Goal: Transaction & Acquisition: Purchase product/service

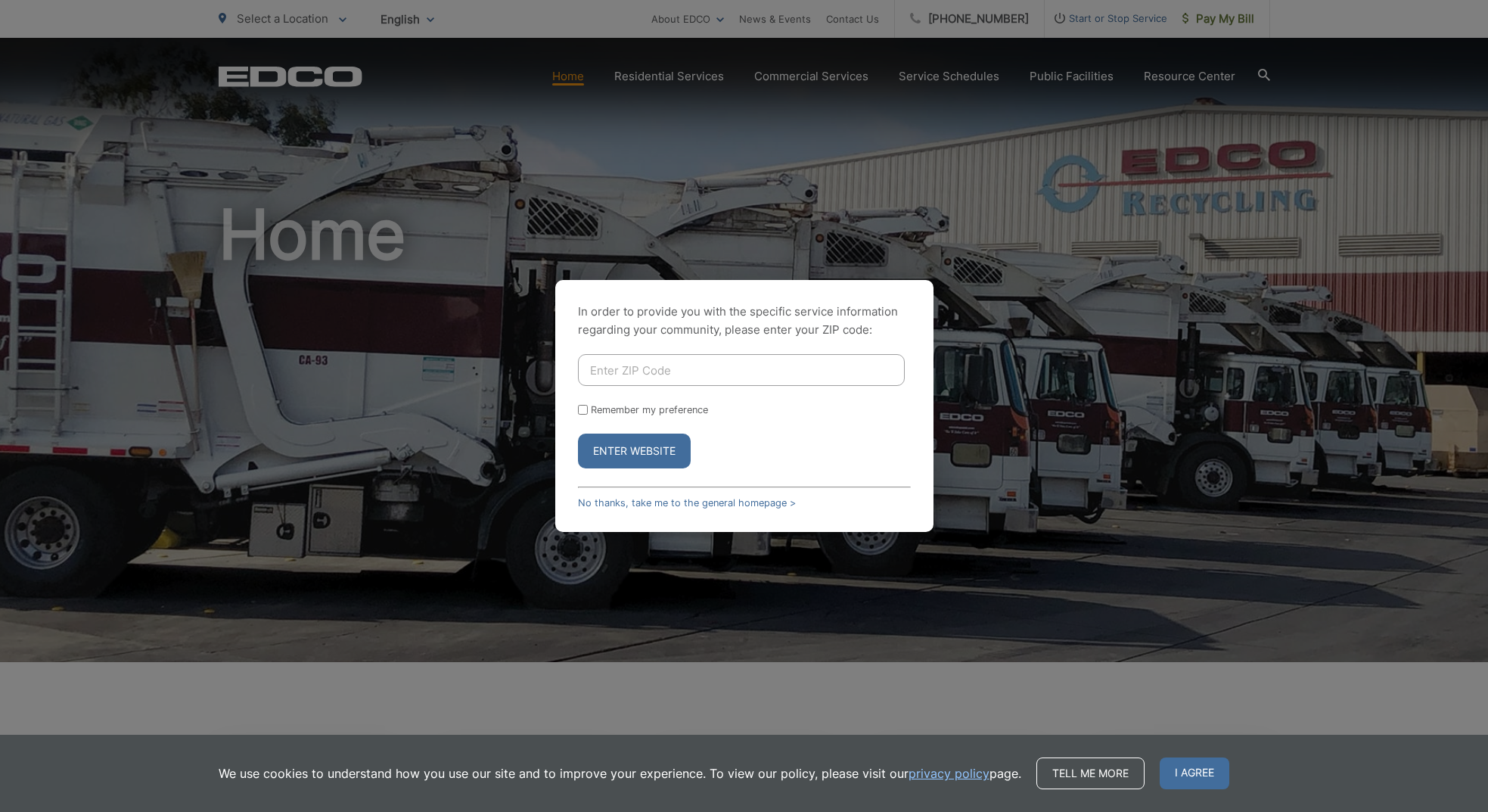
click at [637, 377] on input "Enter ZIP Code" at bounding box center [742, 370] width 327 height 32
type input "92028"
click at [634, 451] on button "Enter Website" at bounding box center [635, 451] width 113 height 35
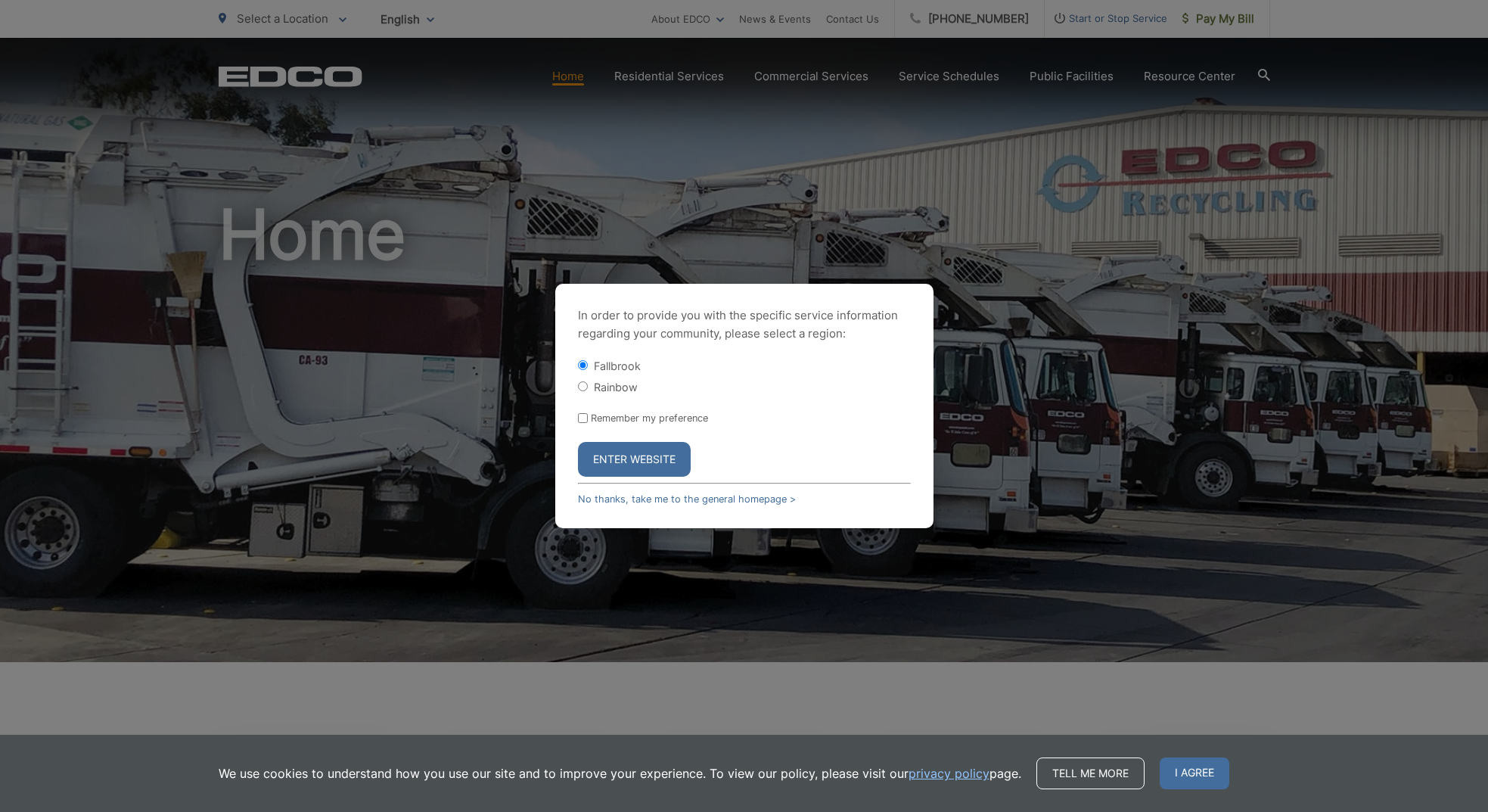
click at [619, 449] on button "Enter Website" at bounding box center [635, 459] width 113 height 35
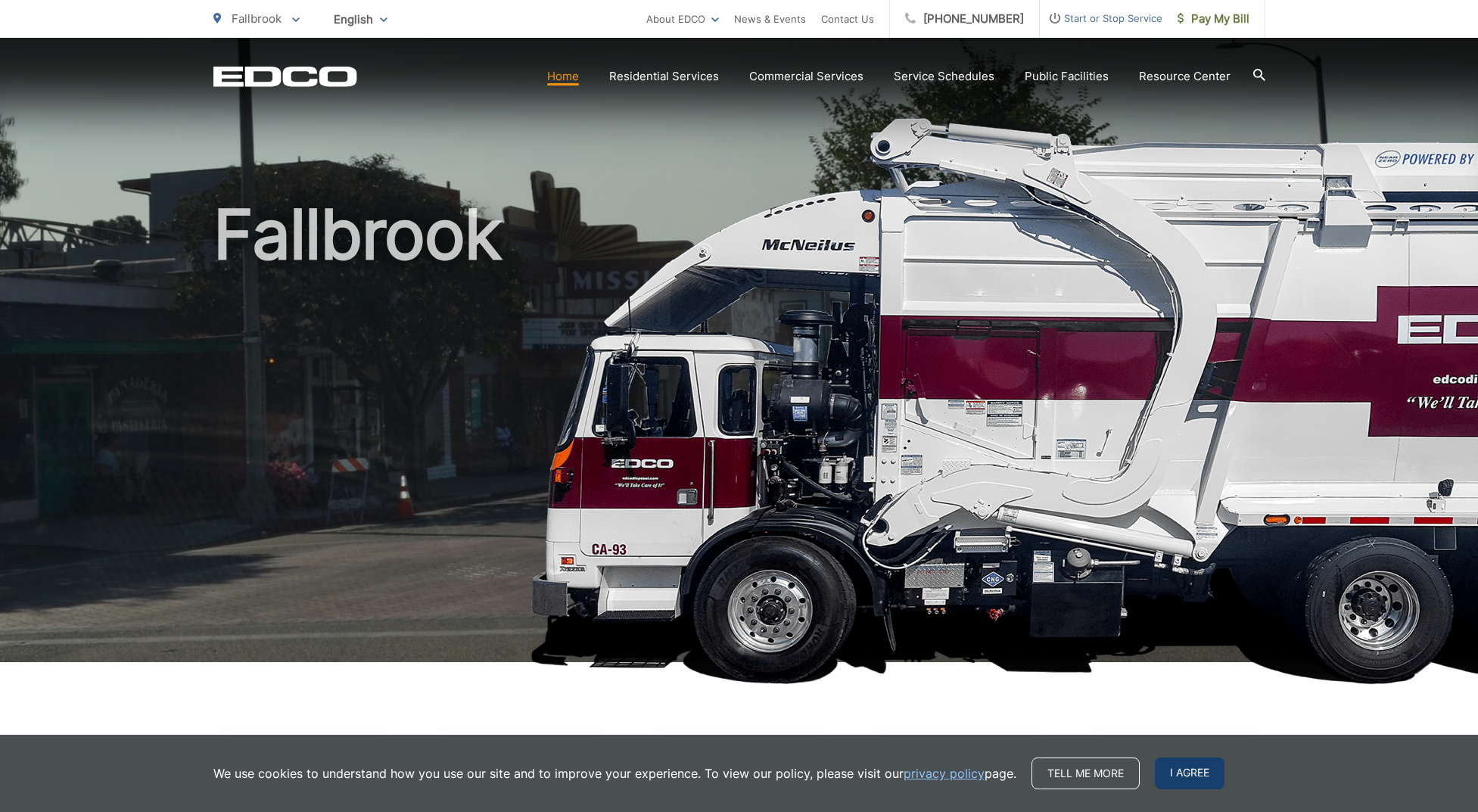
click at [1165, 777] on span "I agree" at bounding box center [1189, 773] width 70 height 32
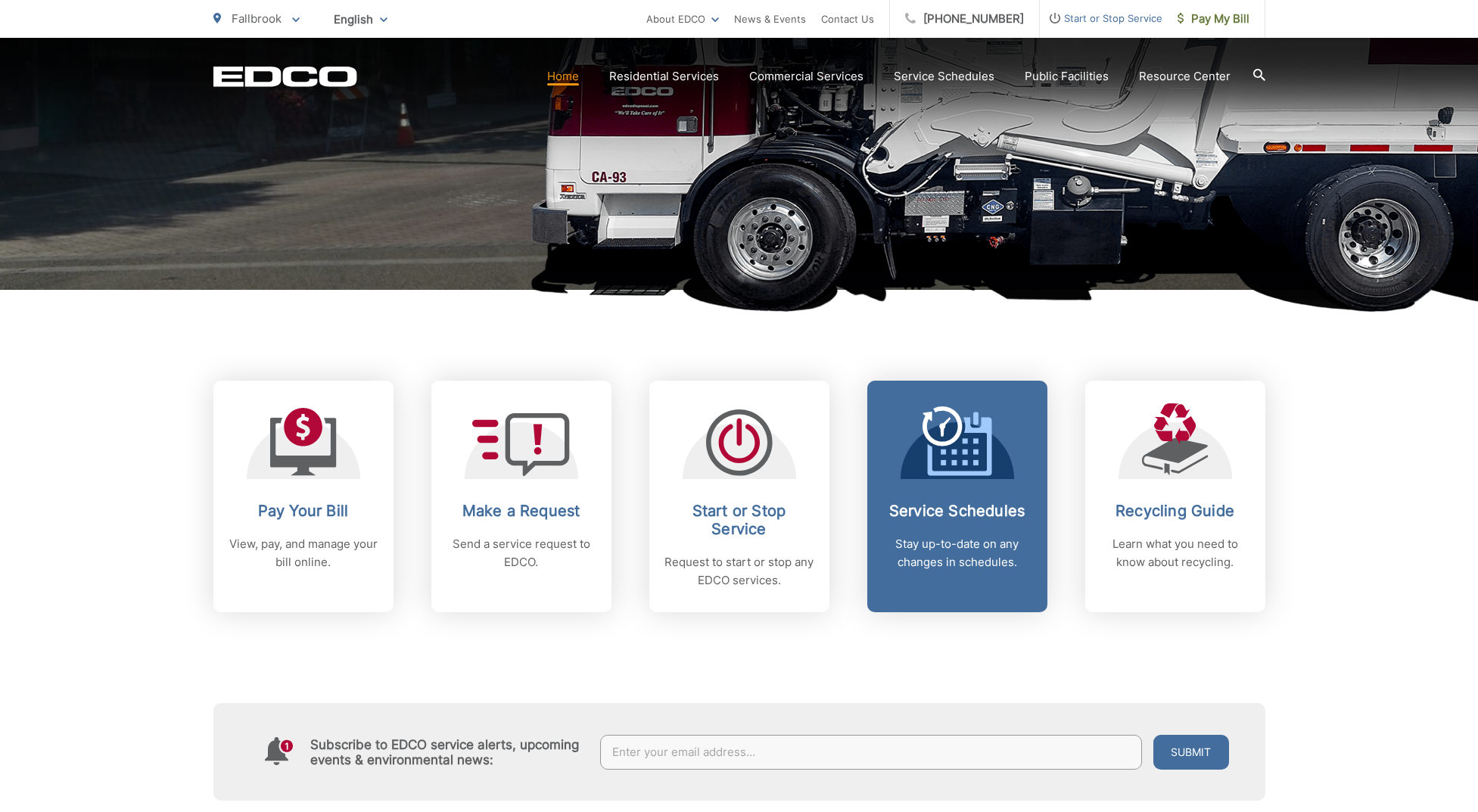
scroll to position [376, 0]
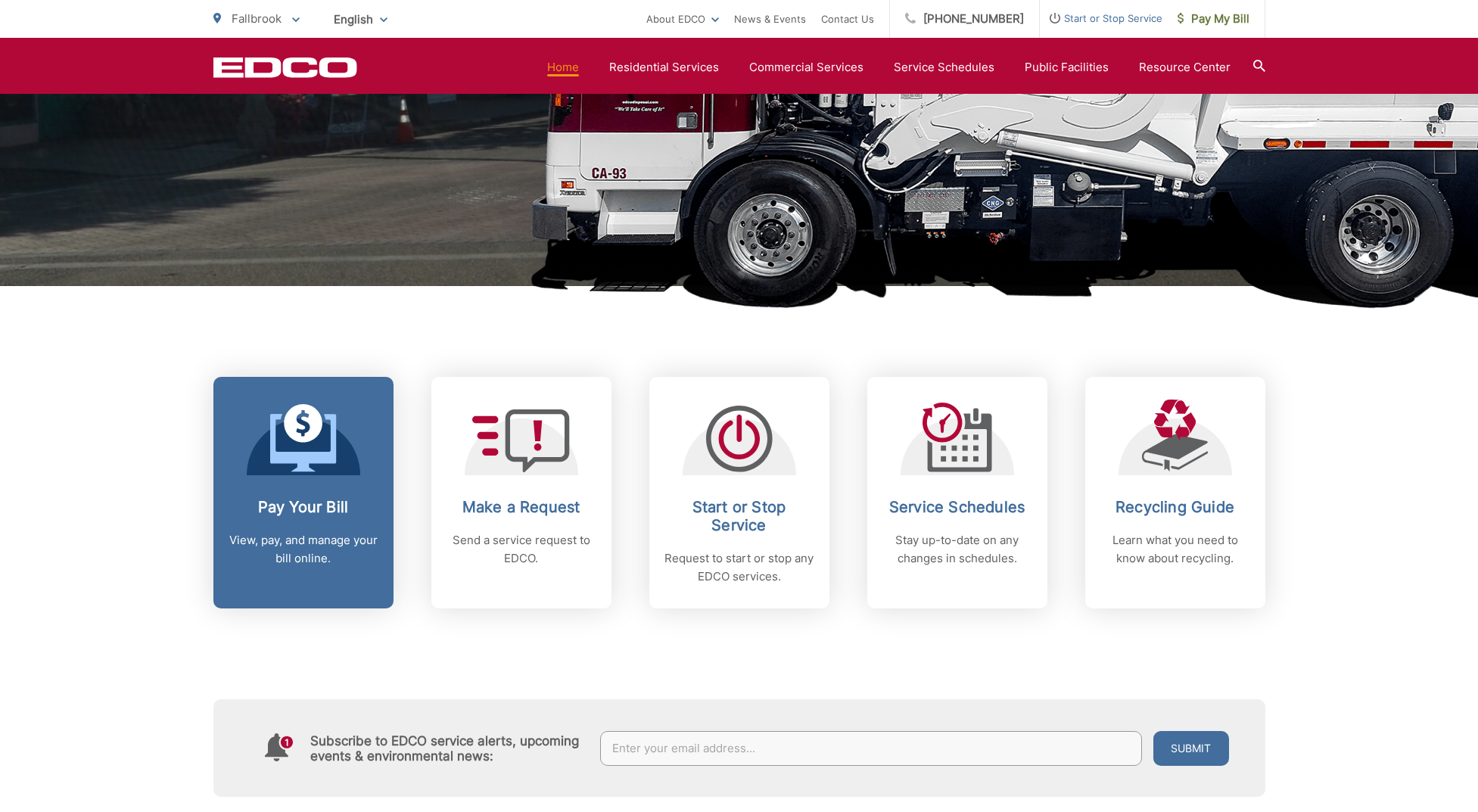
click at [379, 470] on link "Pay Your Bill View, pay, and manage your bill online." at bounding box center [303, 492] width 180 height 231
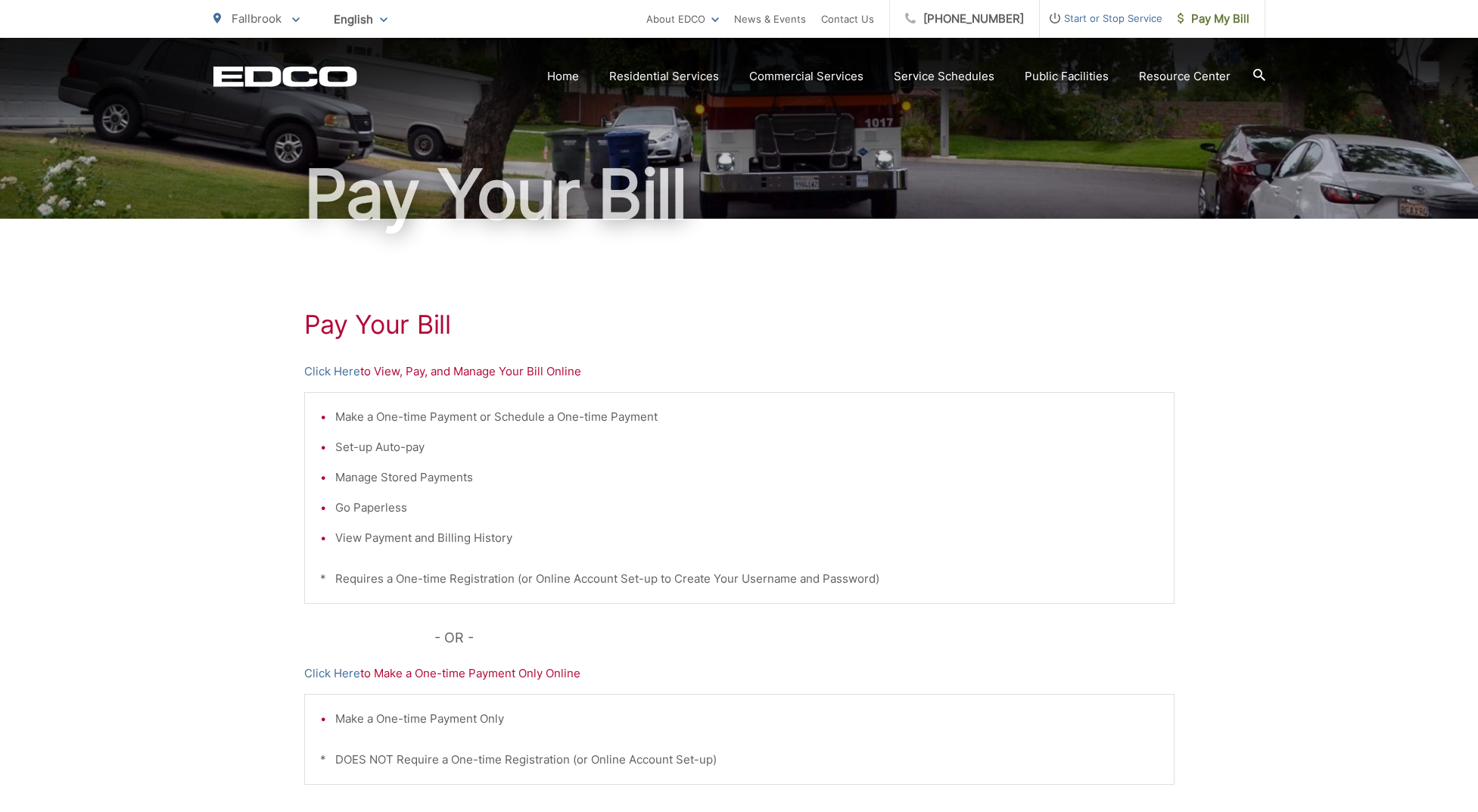
scroll to position [89, 0]
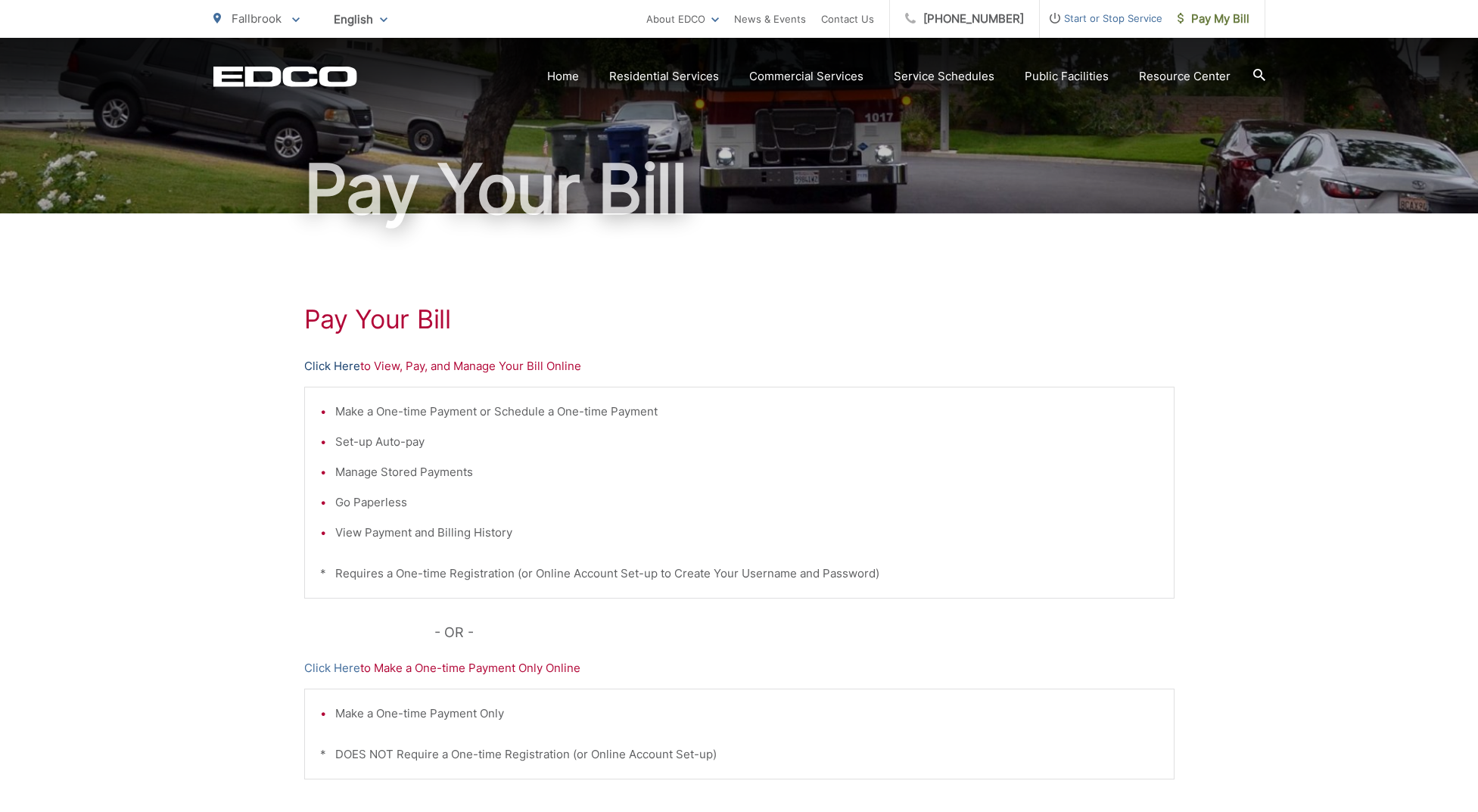
click at [334, 363] on link "Click Here" at bounding box center [332, 366] width 56 height 18
